Goal: Task Accomplishment & Management: Manage account settings

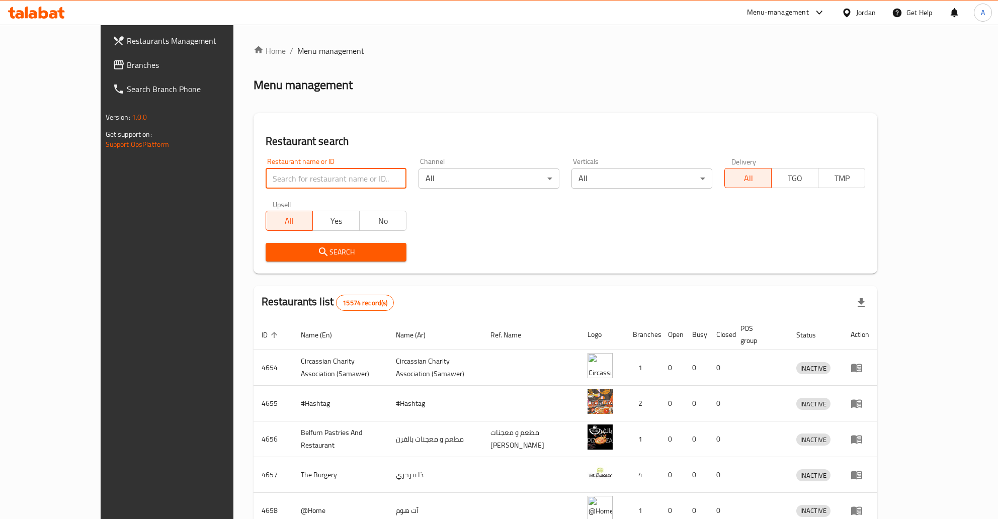
click at [266, 176] on input "search" at bounding box center [336, 178] width 141 height 20
type input "hgdvl,;"
click button "Search" at bounding box center [336, 252] width 141 height 19
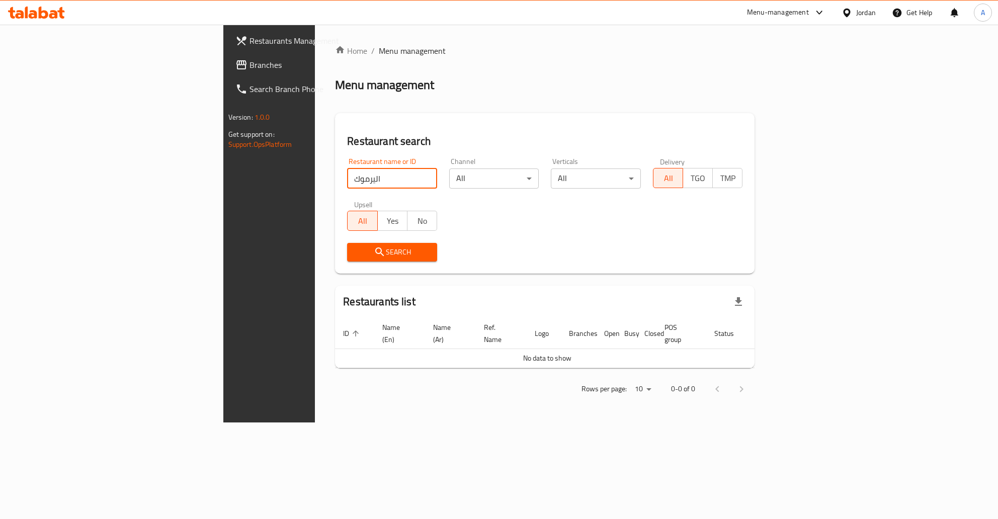
type input "اليرموك"
click button "Search" at bounding box center [392, 252] width 90 height 19
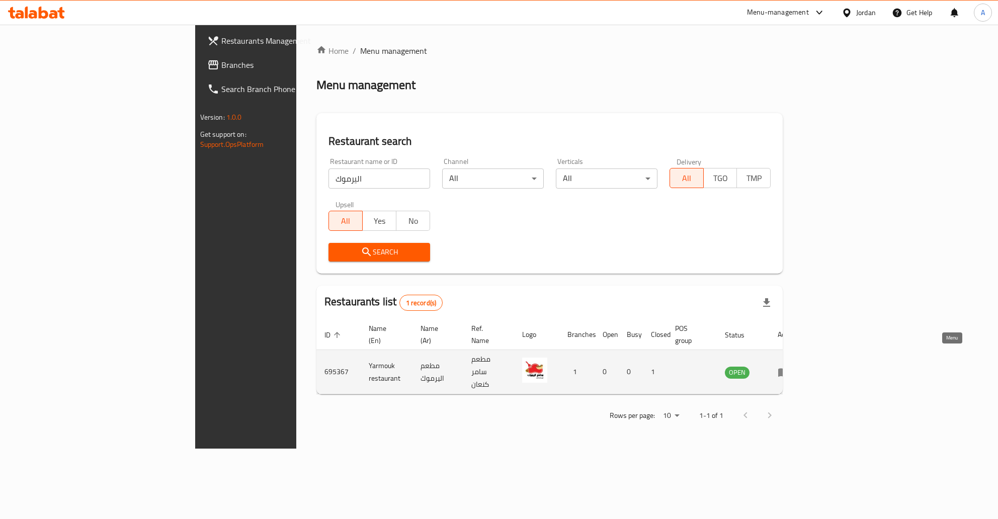
click at [789, 368] on icon "enhanced table" at bounding box center [783, 372] width 11 height 9
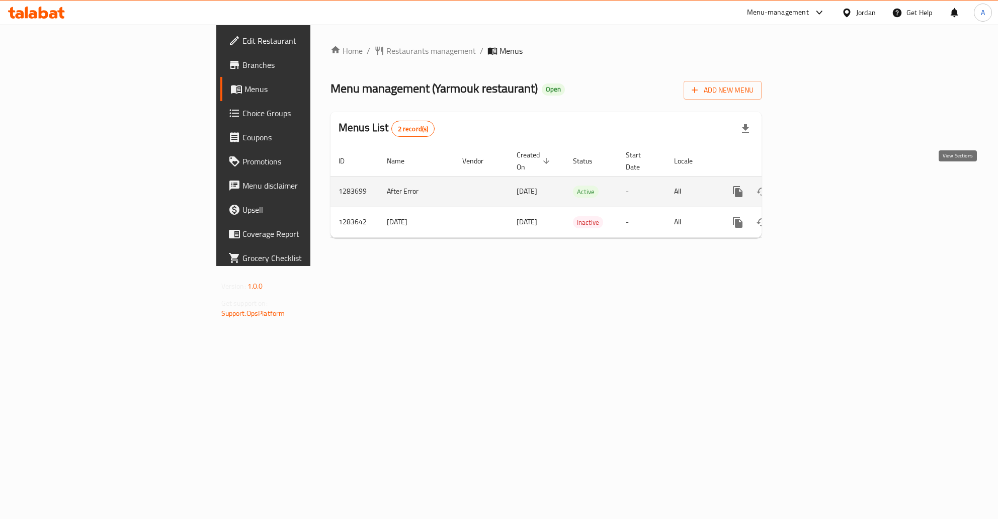
click at [822, 180] on link "enhanced table" at bounding box center [810, 192] width 24 height 24
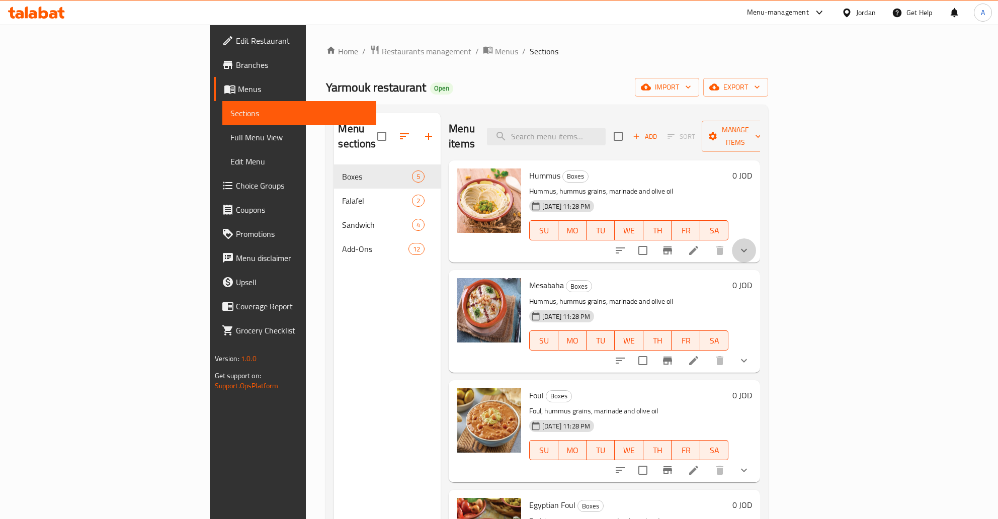
click at [756, 238] on button "show more" at bounding box center [744, 250] width 24 height 24
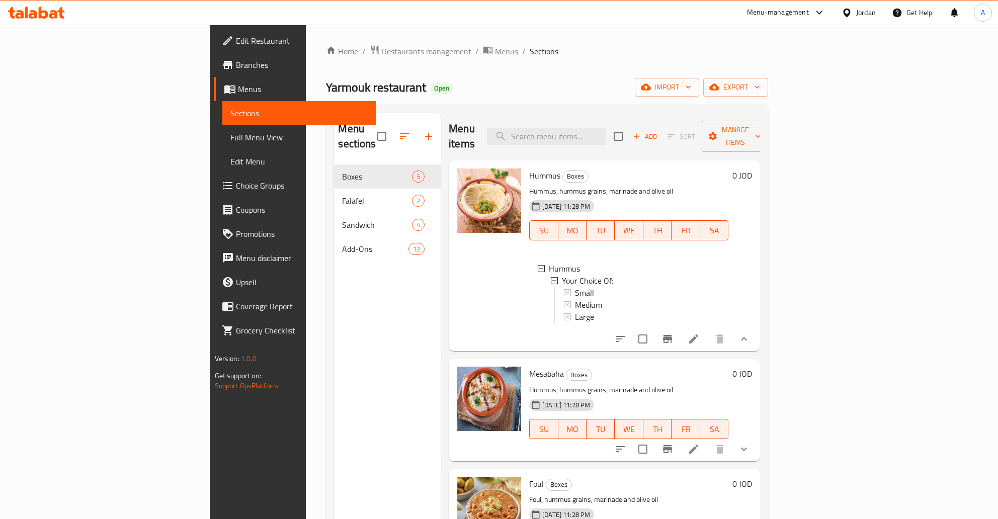
click at [708, 330] on li at bounding box center [693, 339] width 28 height 18
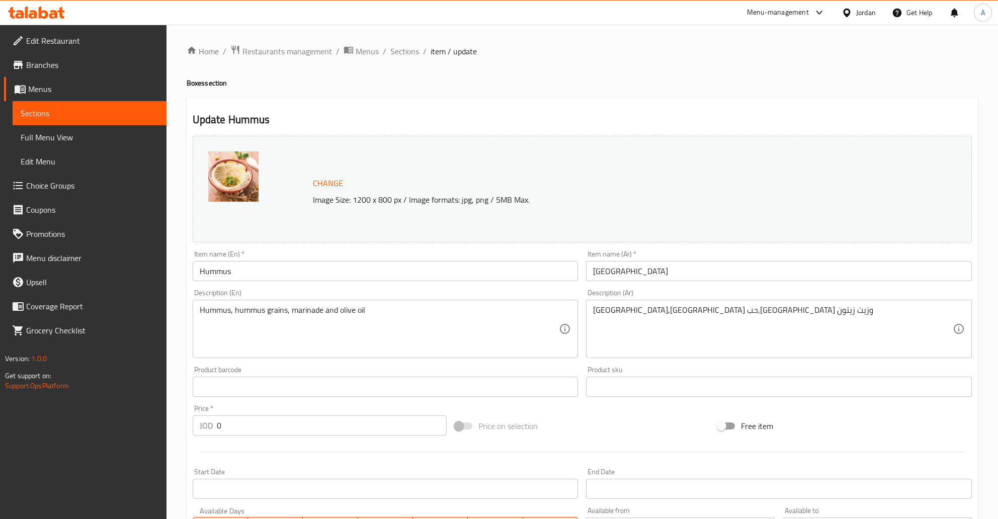
scroll to position [258, 0]
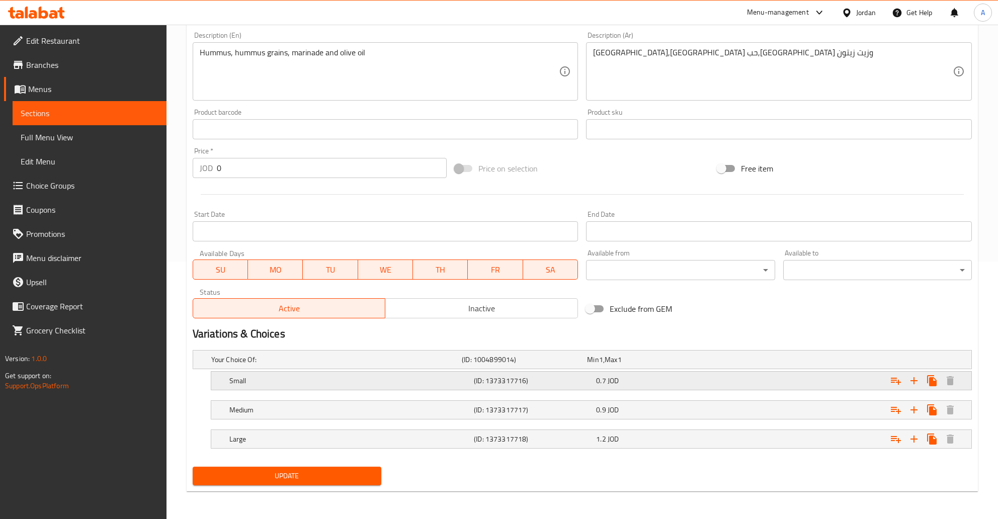
click at [604, 379] on span "0.7" at bounding box center [601, 380] width 10 height 13
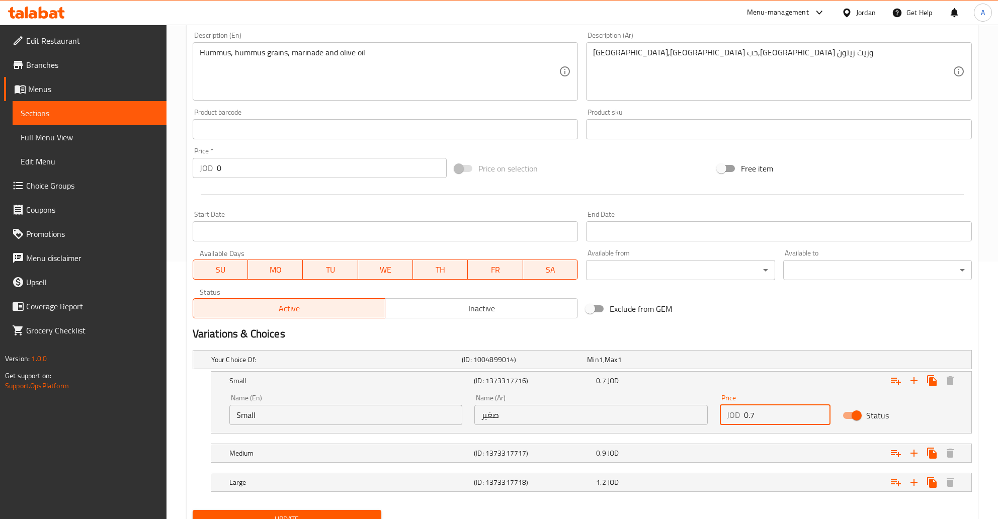
click at [759, 414] on input "0.7" at bounding box center [787, 415] width 87 height 20
type input "0.75"
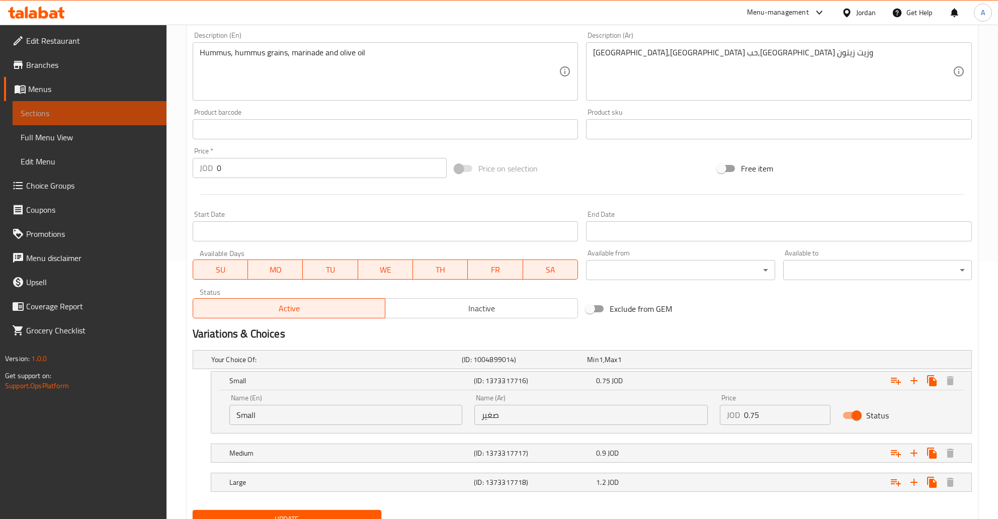
click at [128, 120] on link "Sections" at bounding box center [90, 113] width 154 height 24
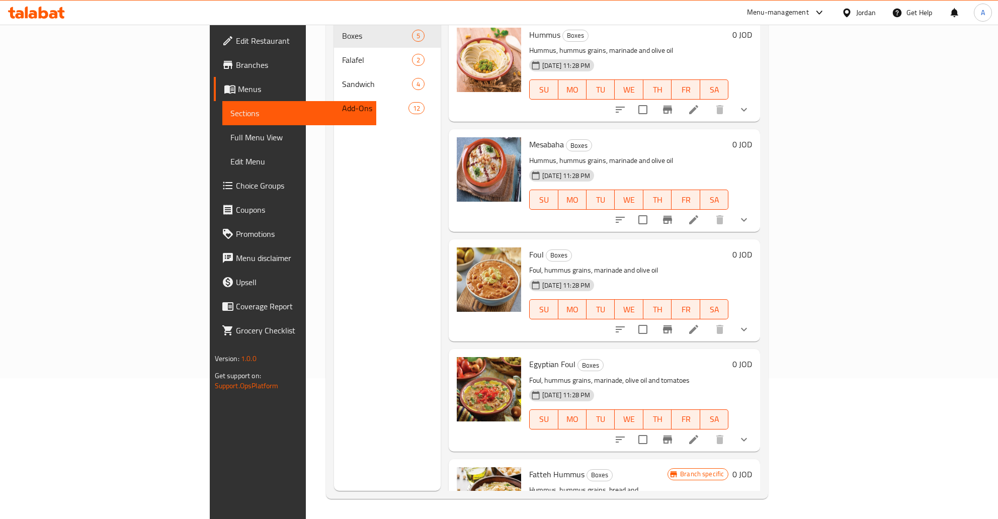
scroll to position [55, 0]
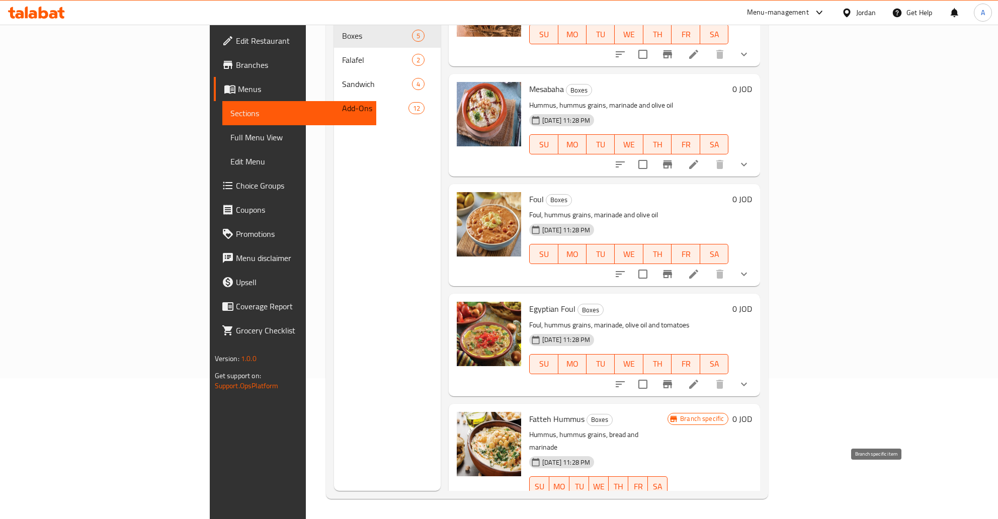
click at [672, 502] on icon "Branch-specific-item" at bounding box center [667, 506] width 9 height 8
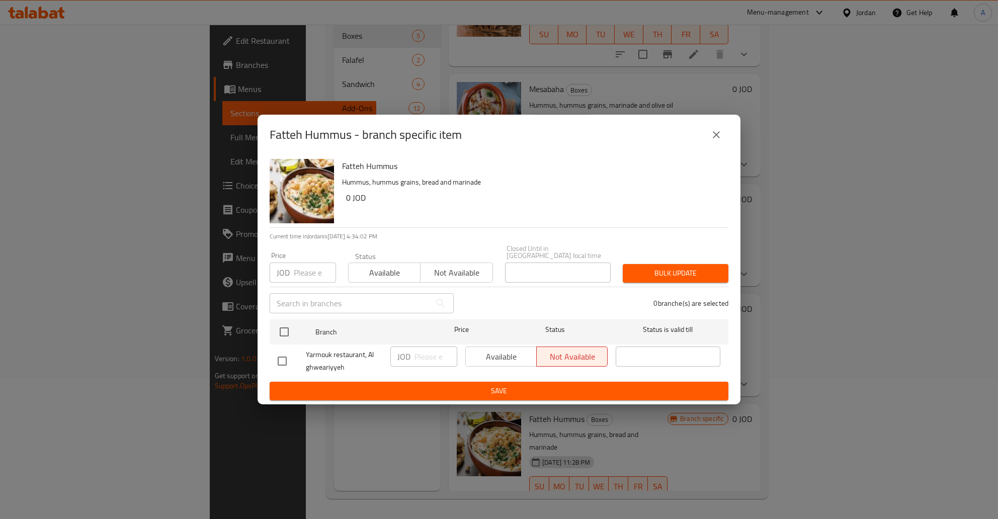
click at [721, 141] on icon "close" at bounding box center [716, 135] width 12 height 12
